Goal: Navigation & Orientation: Find specific page/section

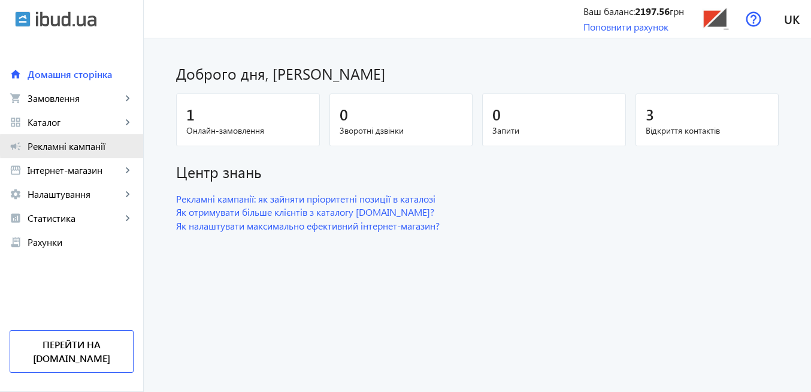
click at [89, 146] on span "Рекламні кампанії" at bounding box center [81, 146] width 106 height 12
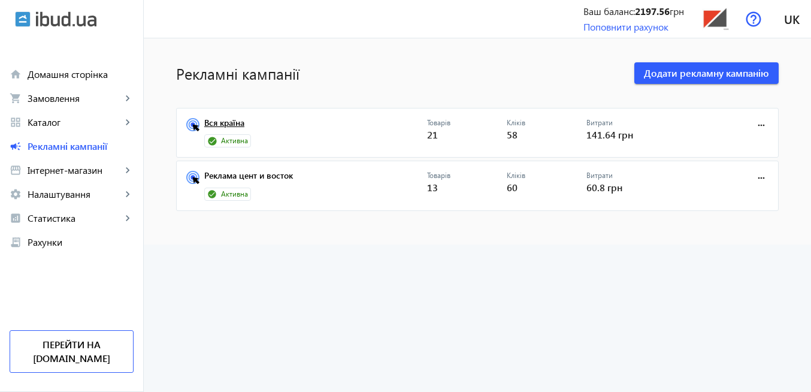
click at [236, 124] on link "Вся країна" at bounding box center [315, 126] width 223 height 17
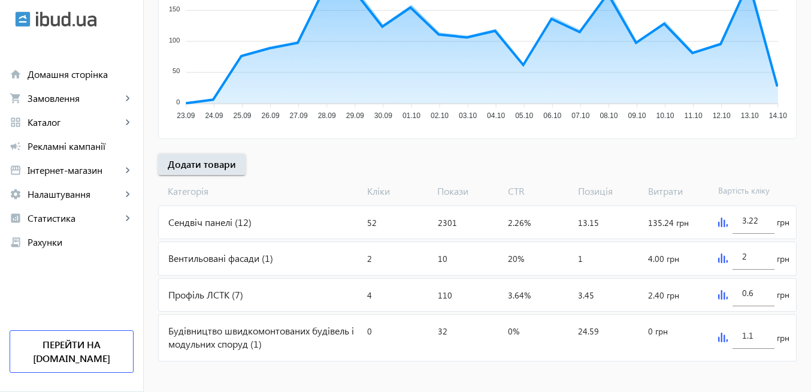
scroll to position [310, 0]
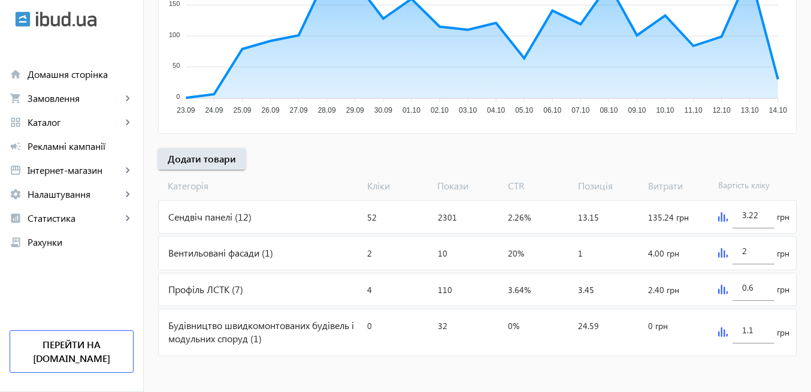
click at [723, 219] on img at bounding box center [723, 217] width 10 height 10
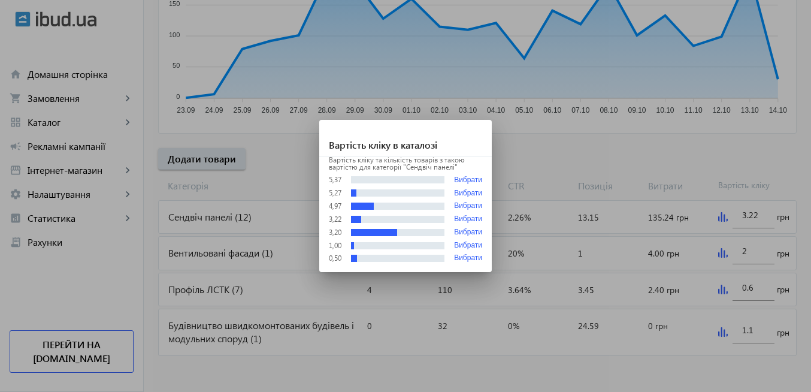
scroll to position [0, 0]
click at [649, 362] on div at bounding box center [405, 196] width 811 height 392
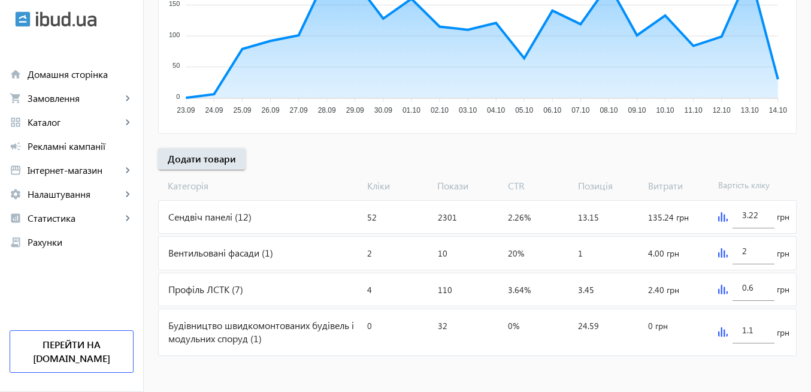
scroll to position [310, 0]
click at [723, 251] on img at bounding box center [723, 253] width 10 height 10
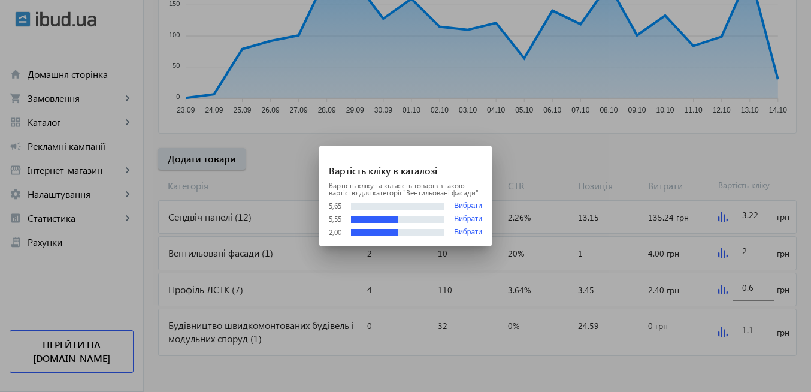
click at [635, 385] on div at bounding box center [405, 196] width 811 height 392
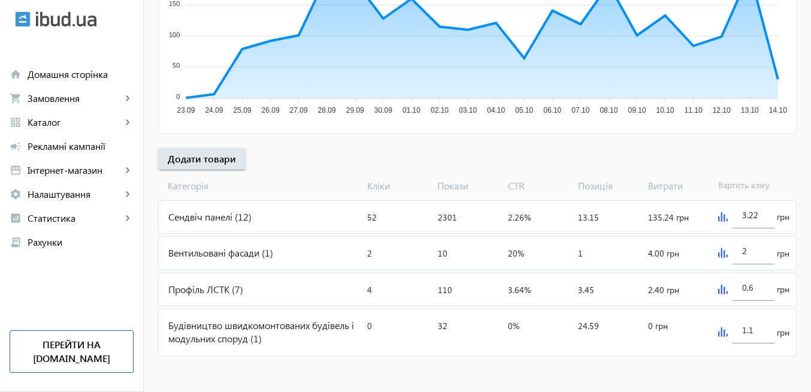
scroll to position [310, 0]
click at [721, 330] on img at bounding box center [723, 332] width 10 height 10
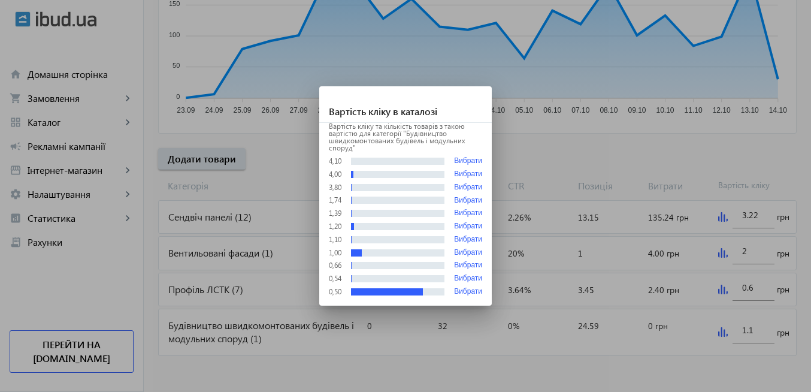
scroll to position [0, 0]
click at [557, 361] on div at bounding box center [405, 196] width 811 height 392
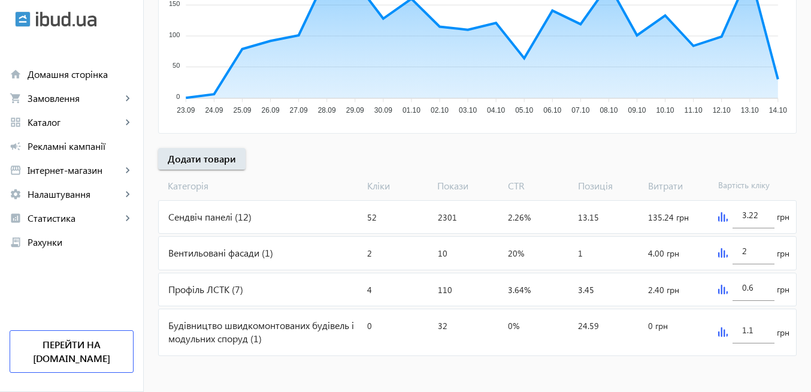
scroll to position [310, 0]
click at [72, 149] on span "Рекламні кампанії" at bounding box center [81, 146] width 106 height 12
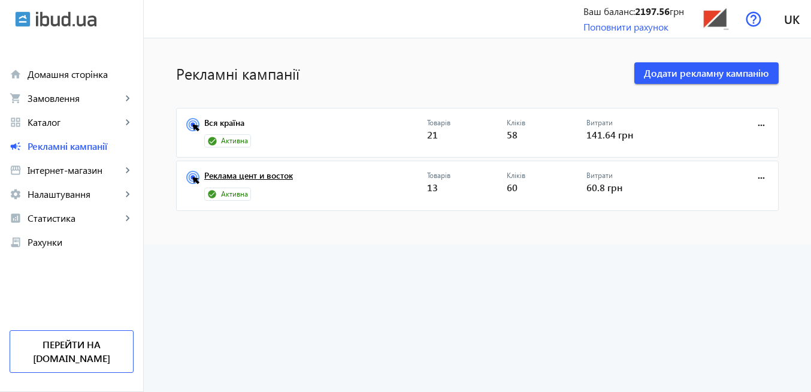
click at [226, 175] on link "Реклама цент и восток" at bounding box center [315, 179] width 223 height 17
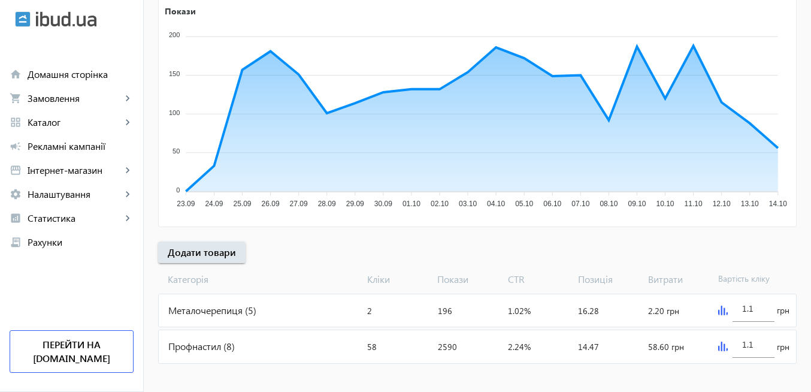
scroll to position [225, 0]
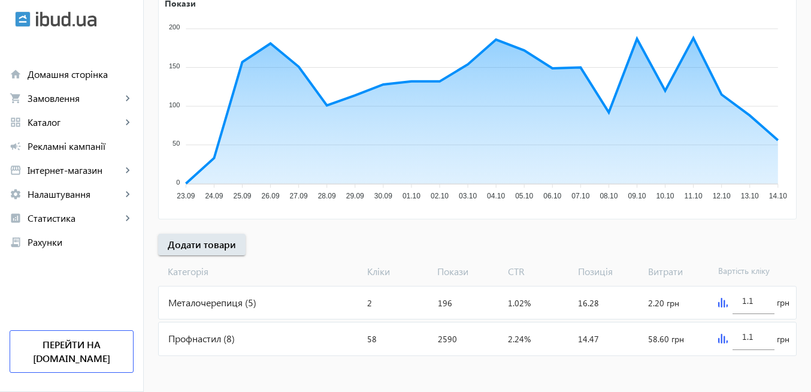
click at [718, 337] on img at bounding box center [723, 339] width 10 height 10
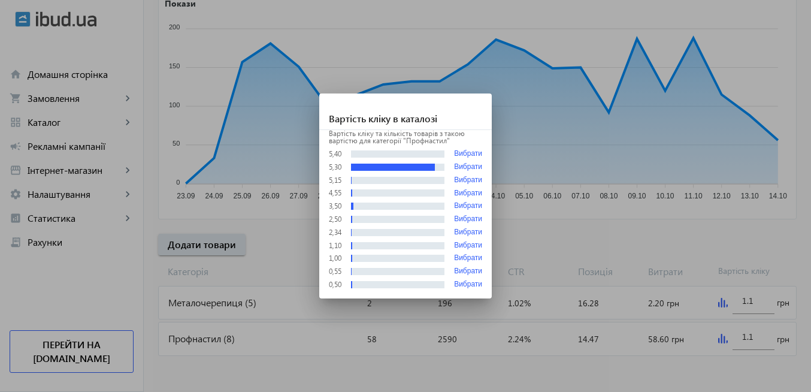
scroll to position [0, 0]
click at [653, 371] on div at bounding box center [405, 196] width 811 height 392
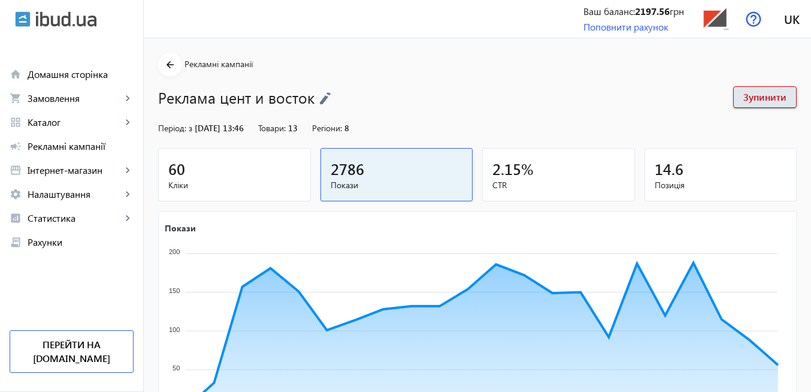
scroll to position [225, 0]
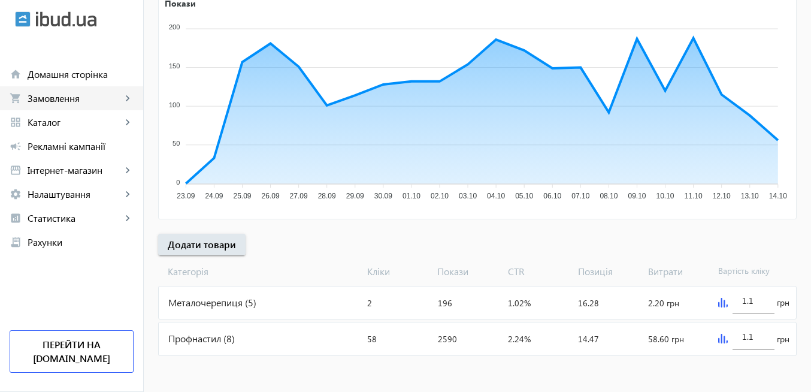
click at [75, 96] on span "Замовлення" at bounding box center [75, 98] width 94 height 12
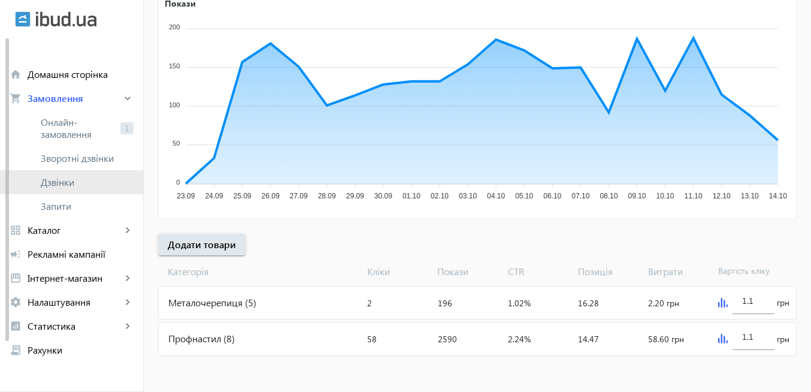
click at [84, 177] on span "Дзвінки" at bounding box center [87, 182] width 93 height 12
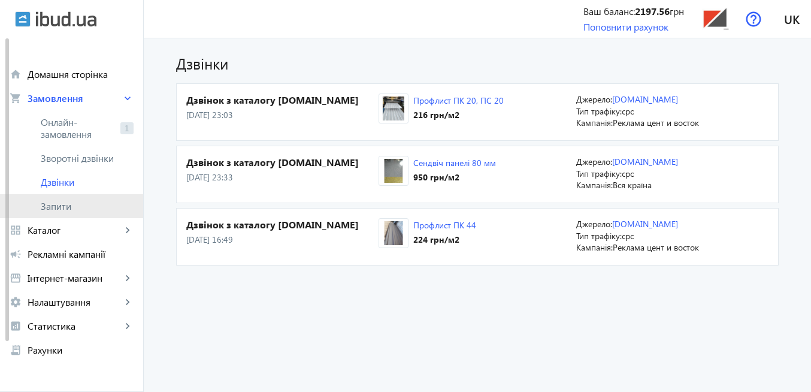
click at [98, 208] on span "Запити" at bounding box center [87, 206] width 93 height 12
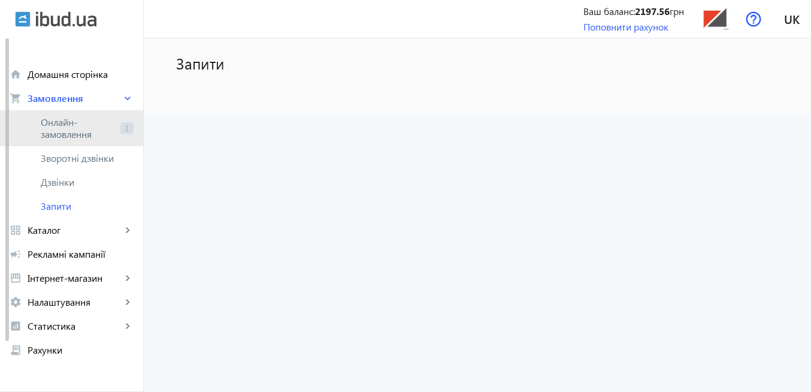
click at [87, 128] on span "Онлайн-замовлення" at bounding box center [78, 128] width 75 height 24
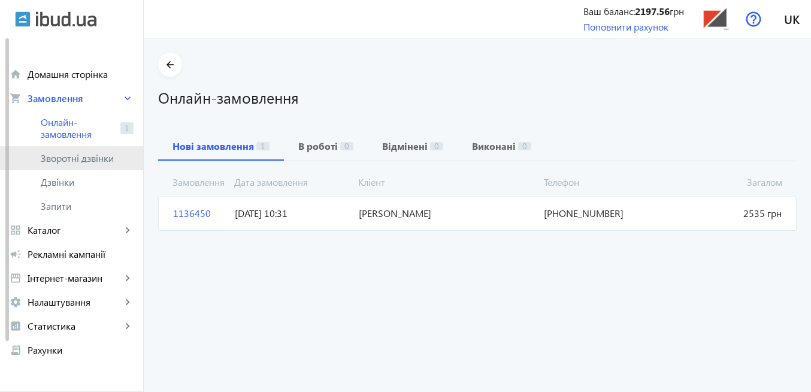
click at [91, 158] on span "Зворотні дзвінки" at bounding box center [81, 158] width 80 height 12
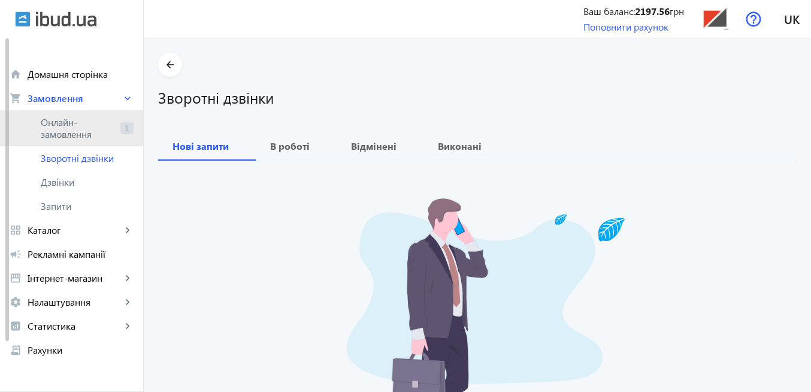
click at [83, 124] on span "Онлайн-замовлення" at bounding box center [78, 128] width 75 height 24
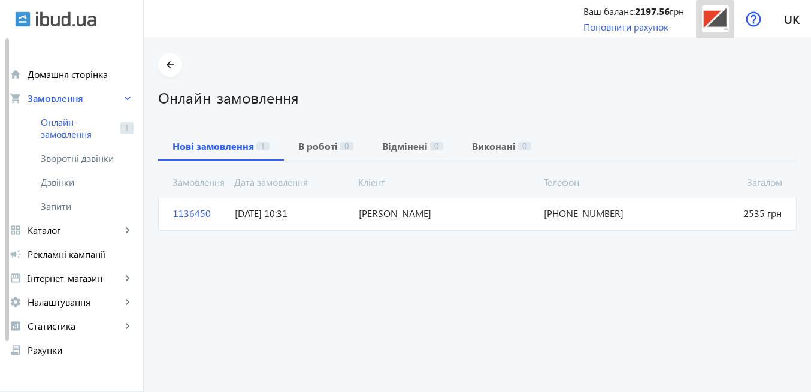
click at [721, 19] on img at bounding box center [715, 18] width 27 height 27
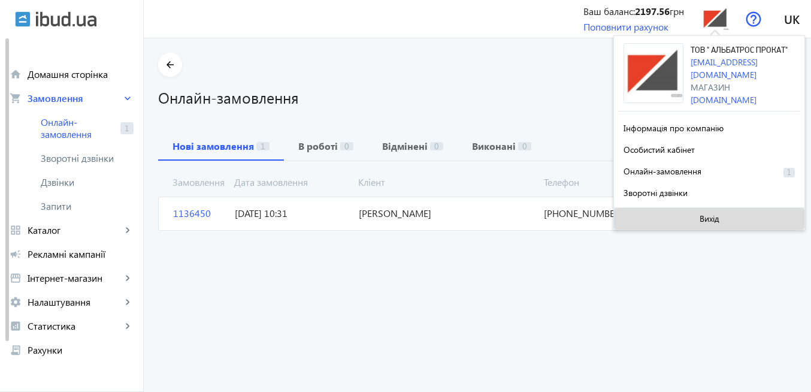
click at [690, 230] on span at bounding box center [709, 218] width 191 height 29
